Goal: Task Accomplishment & Management: Use online tool/utility

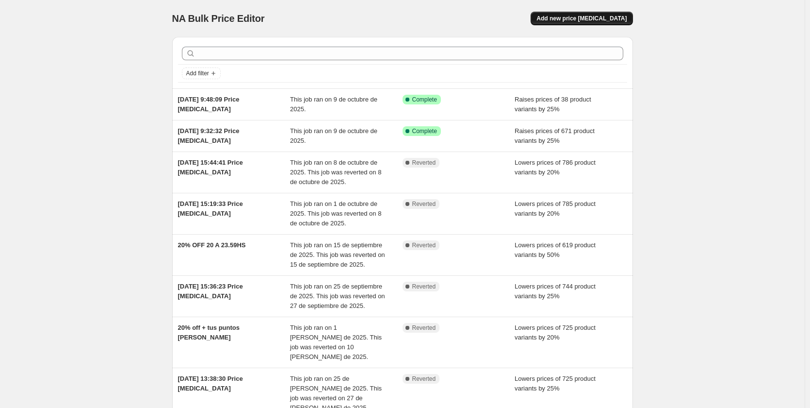
click at [600, 18] on span "Add new price [MEDICAL_DATA]" at bounding box center [582, 19] width 90 height 8
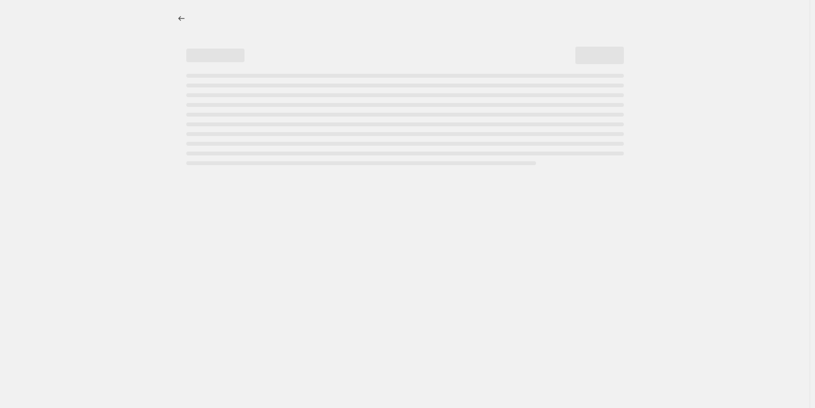
select select "percentage"
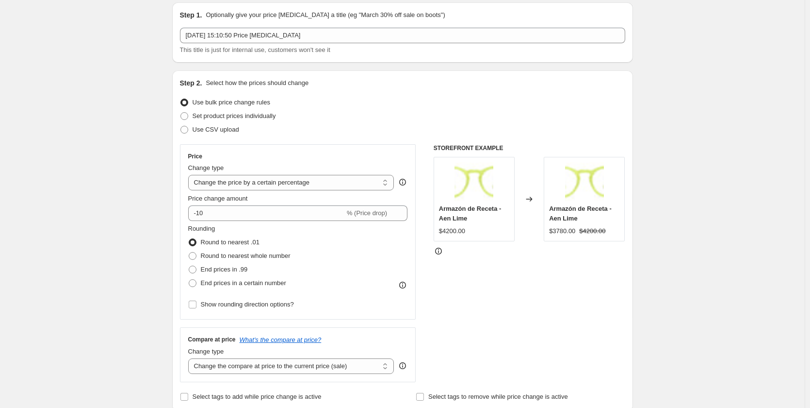
scroll to position [49, 0]
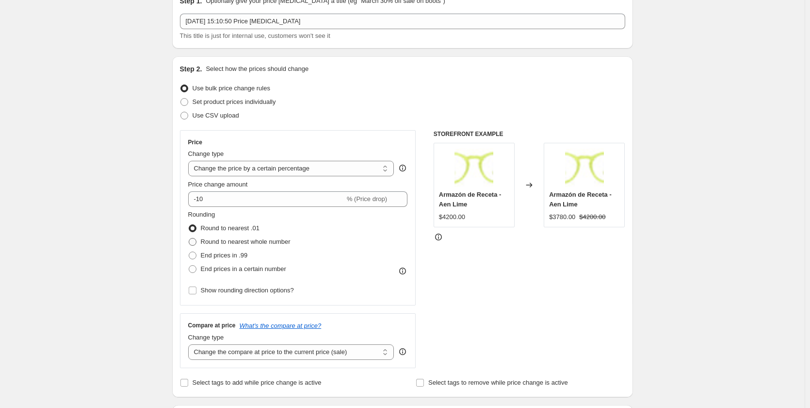
click at [273, 244] on span "Round to nearest whole number" at bounding box center [246, 241] width 90 height 7
click at [189, 238] on input "Round to nearest whole number" at bounding box center [189, 238] width 0 height 0
radio input "true"
click at [360, 168] on select "Change the price to a certain amount Change the price by a certain amount Chang…" at bounding box center [291, 169] width 206 height 16
select select "to"
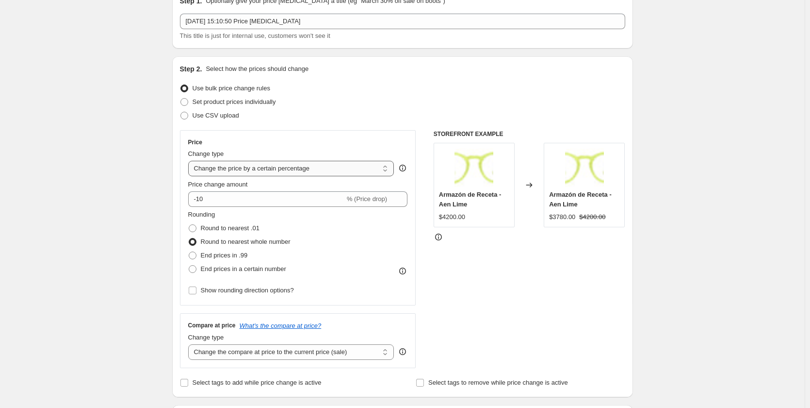
click at [190, 161] on select "Change the price to a certain amount Change the price by a certain amount Chang…" at bounding box center [291, 169] width 206 height 16
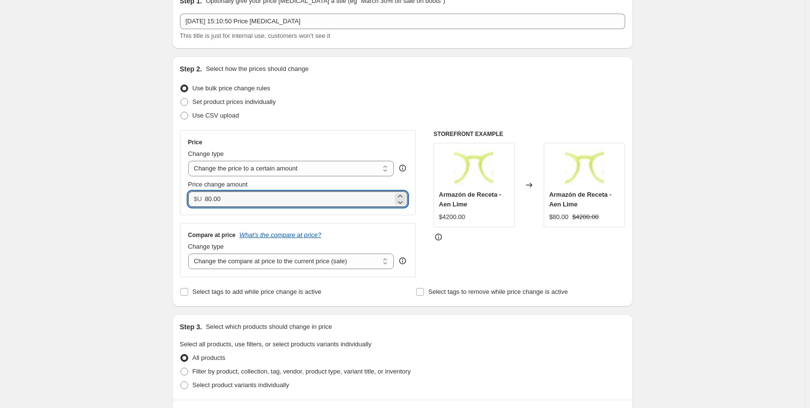
drag, startPoint x: 230, startPoint y: 199, endPoint x: 129, endPoint y: 198, distance: 101.4
click at [129, 198] on div "Create new price [MEDICAL_DATA]. This page is ready Create new price [MEDICAL_D…" at bounding box center [402, 391] width 805 height 880
type input "3690.00"
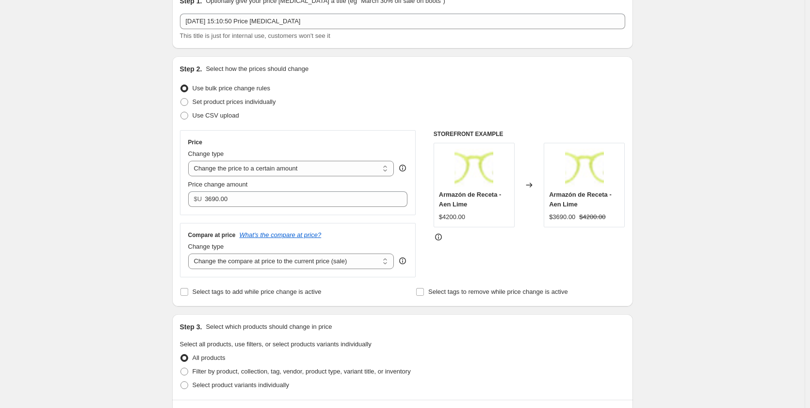
click at [394, 101] on div "Set product prices individually" at bounding box center [402, 102] width 445 height 14
click at [362, 264] on select "Change the compare at price to the current price (sale) Change the compare at p…" at bounding box center [291, 261] width 206 height 16
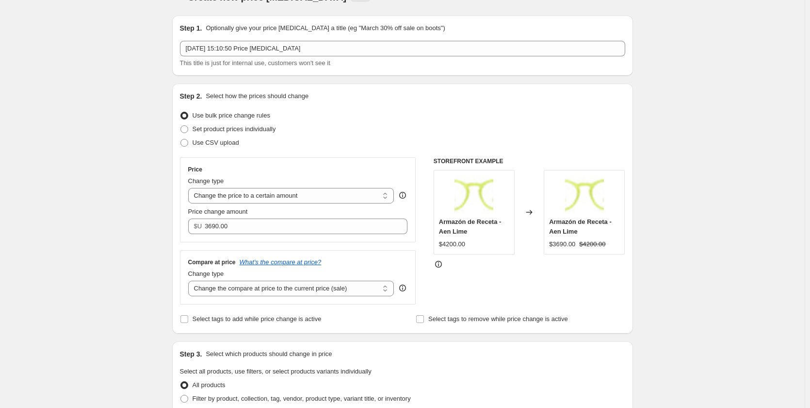
scroll to position [0, 0]
